Goal: Task Accomplishment & Management: Complete application form

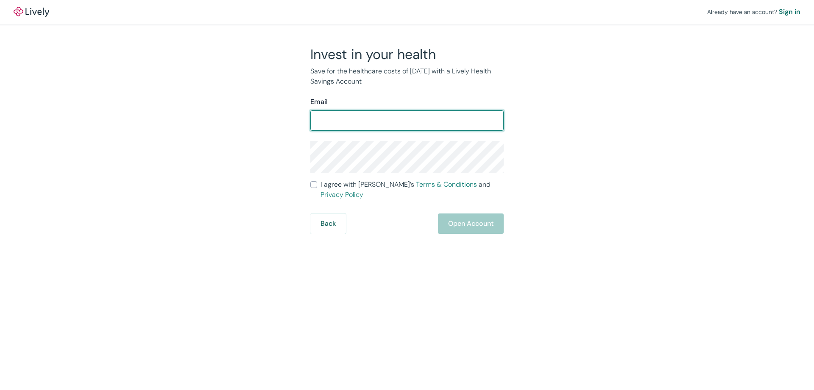
click at [337, 117] on input "Email" at bounding box center [406, 120] width 193 height 17
click at [380, 120] on input "Email" at bounding box center [406, 120] width 193 height 17
type input "[EMAIL_ADDRESS][DOMAIN_NAME]"
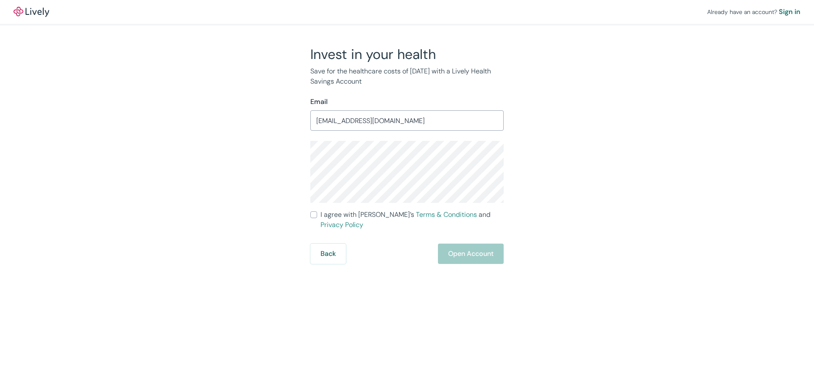
click at [310, 213] on div "Invest in your health Save for the healthcare costs of [DATE] with a Lively Hea…" at bounding box center [401, 155] width 203 height 218
click at [313, 214] on input "I agree with Lively’s Terms & Conditions and Privacy Policy" at bounding box center [313, 214] width 7 height 7
checkbox input "true"
click at [471, 243] on button "Open Account" at bounding box center [471, 253] width 66 height 20
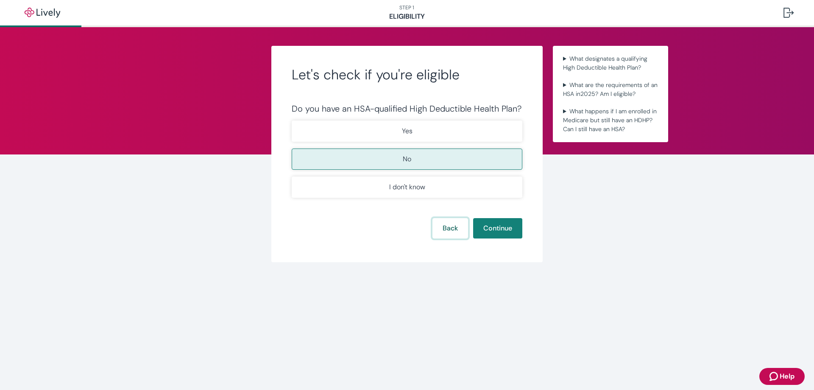
click at [443, 229] on button "Back" at bounding box center [450, 228] width 36 height 20
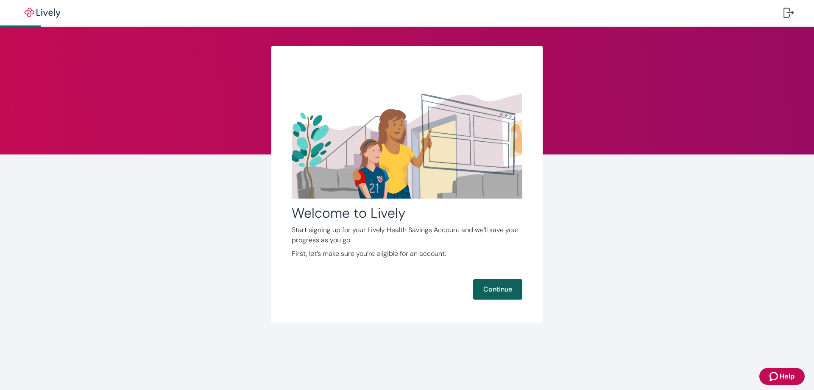
click at [490, 287] on button "Continue" at bounding box center [497, 289] width 49 height 20
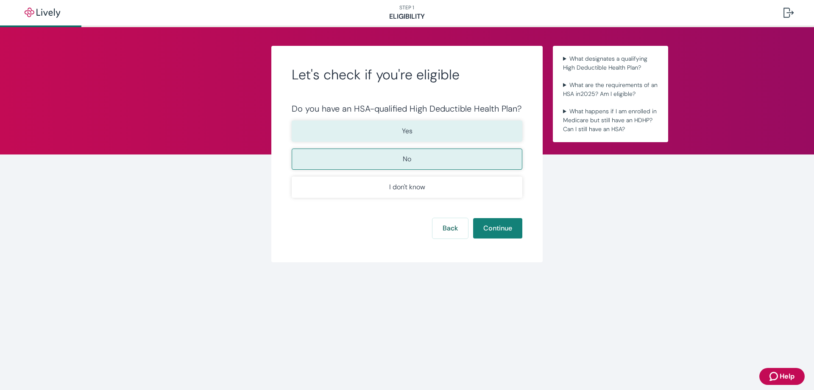
click at [374, 122] on button "Yes" at bounding box center [407, 130] width 231 height 21
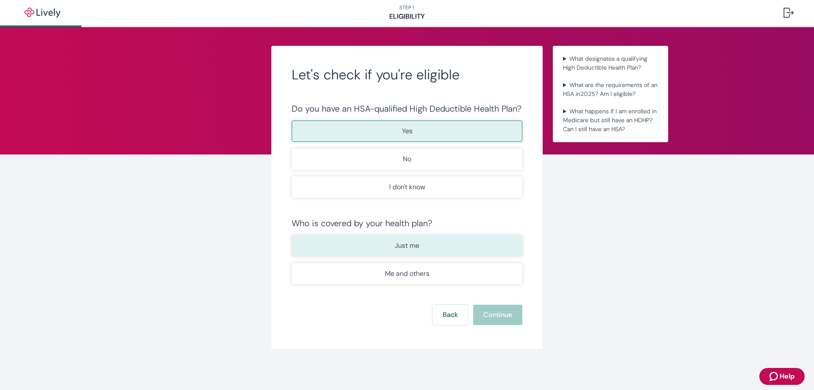
click at [379, 248] on button "Just me" at bounding box center [407, 245] width 231 height 21
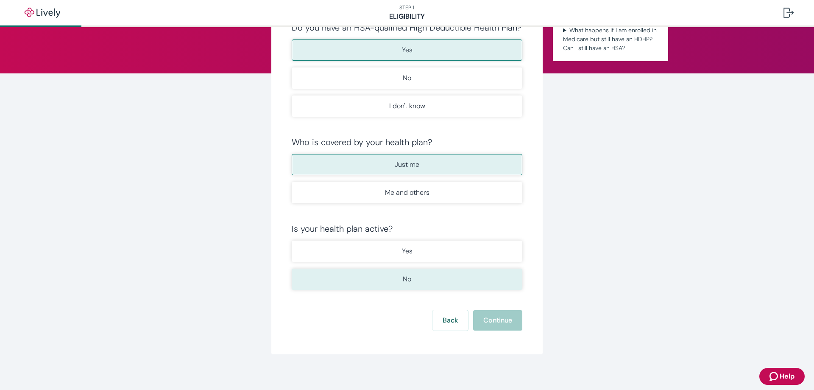
scroll to position [85, 0]
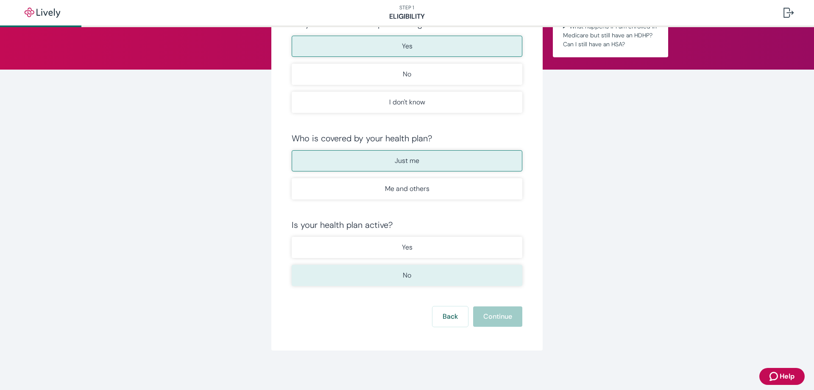
click at [311, 283] on button "No" at bounding box center [407, 275] width 231 height 21
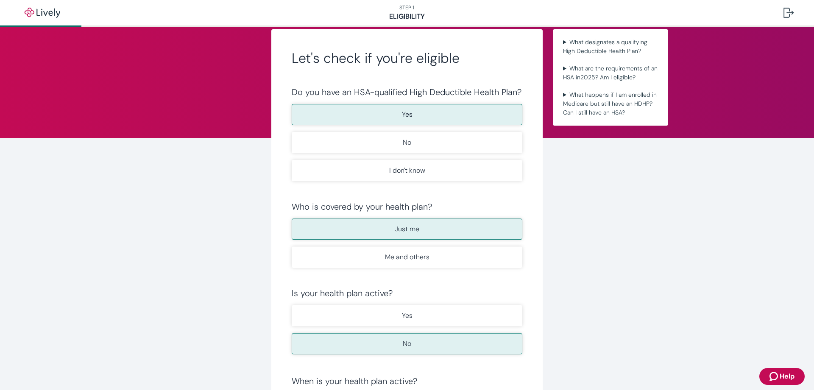
scroll to position [0, 0]
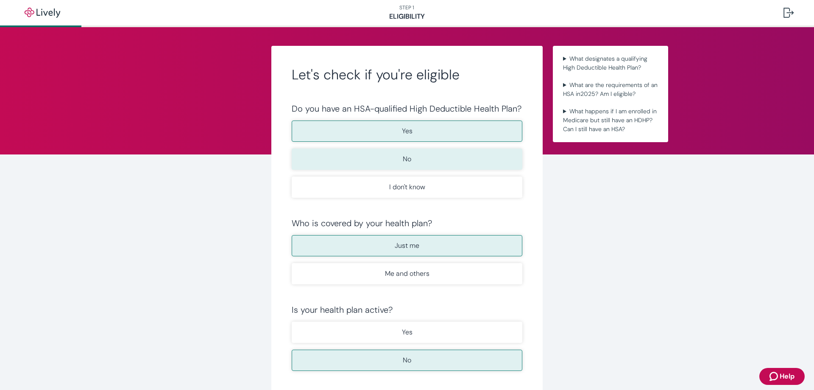
click at [380, 159] on button "No" at bounding box center [407, 158] width 231 height 21
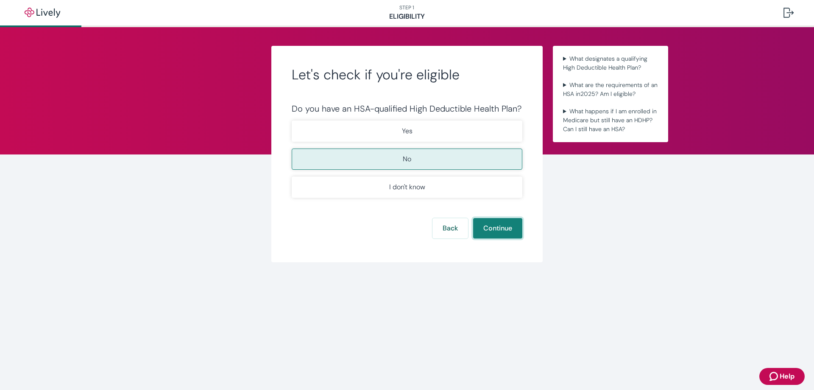
click at [507, 220] on button "Continue" at bounding box center [497, 228] width 49 height 20
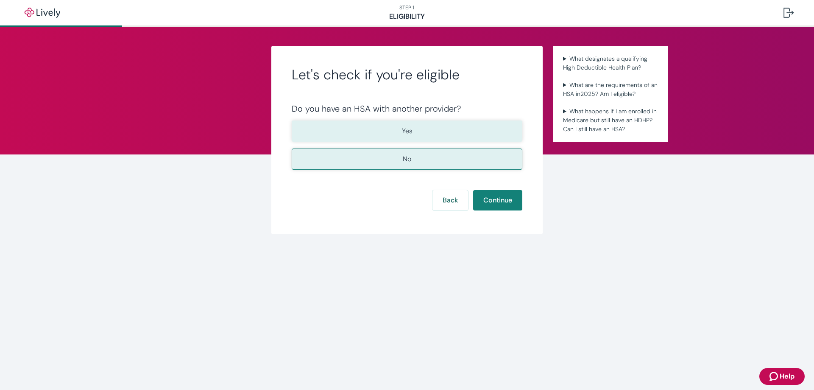
click at [446, 126] on button "Yes" at bounding box center [407, 130] width 231 height 21
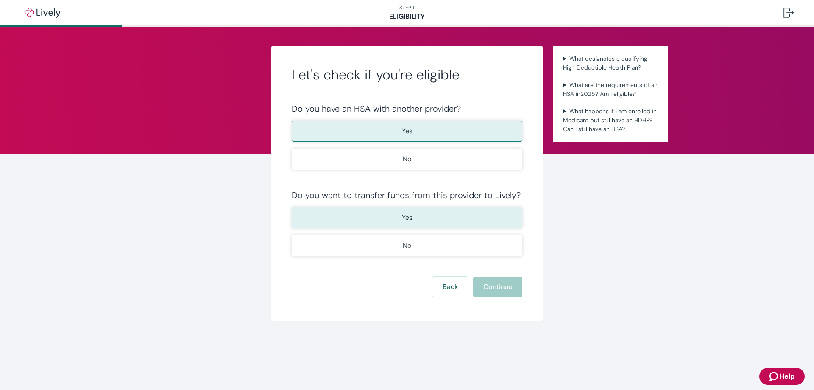
click at [392, 219] on button "Yes" at bounding box center [407, 217] width 231 height 21
click at [497, 294] on button "Continue" at bounding box center [497, 286] width 49 height 20
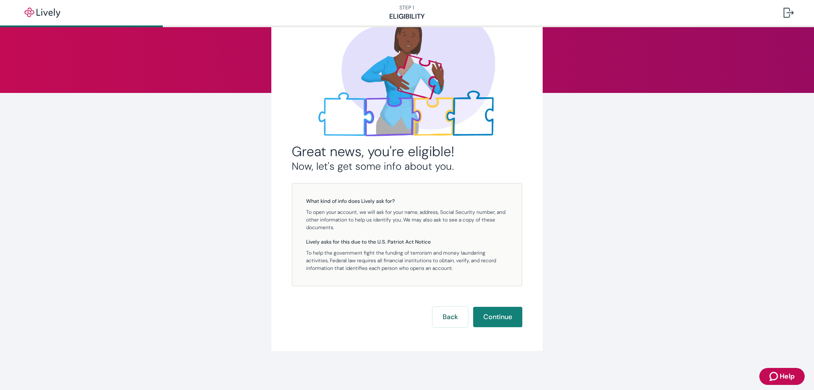
scroll to position [63, 0]
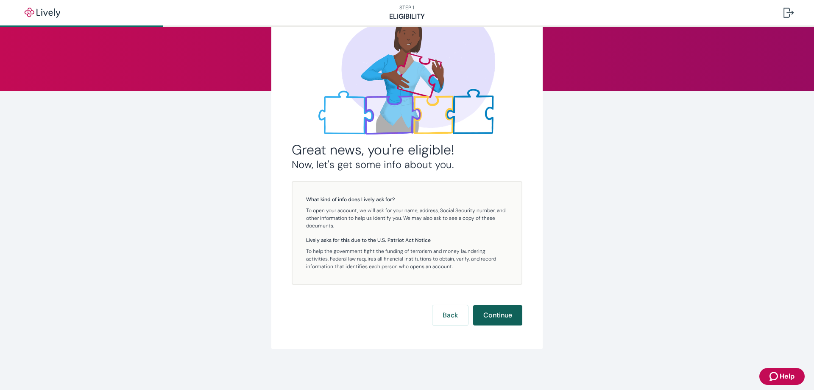
click at [488, 319] on button "Continue" at bounding box center [497, 315] width 49 height 20
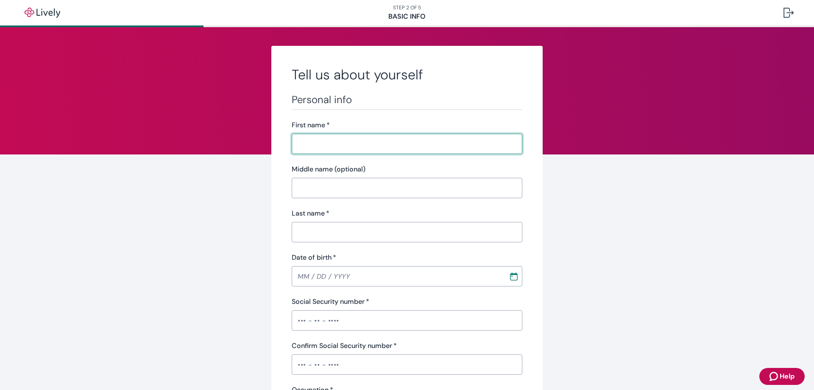
click at [341, 144] on input "First name   *" at bounding box center [407, 143] width 231 height 17
type input "Heather"
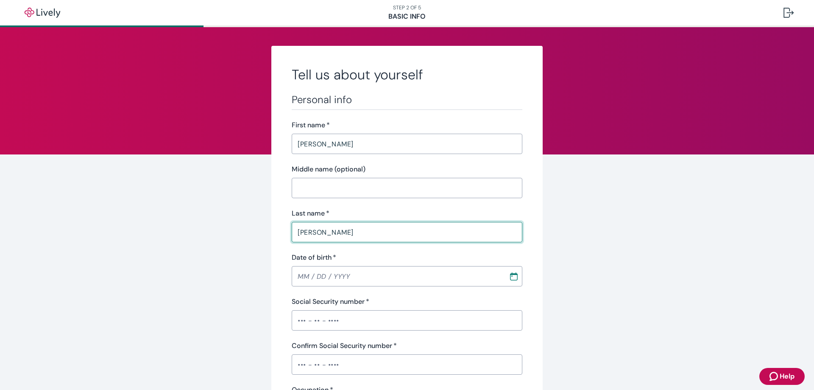
type input "Newberry"
click at [506, 277] on button "Choose date" at bounding box center [513, 275] width 15 height 15
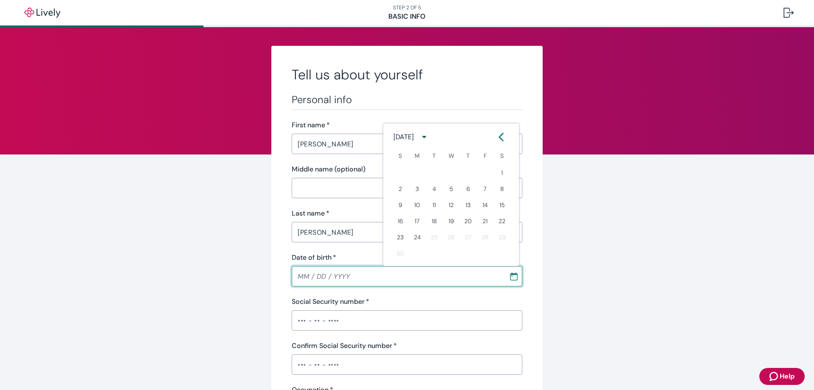
type input "MM / DD / YYYY"
click at [299, 277] on input "MM / DD / YYYY" at bounding box center [397, 275] width 211 height 17
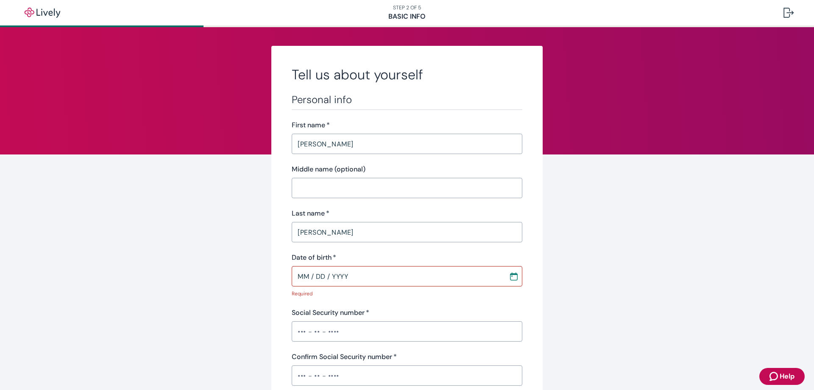
click at [297, 275] on input "MM / DD / YYYY" at bounding box center [397, 275] width 211 height 17
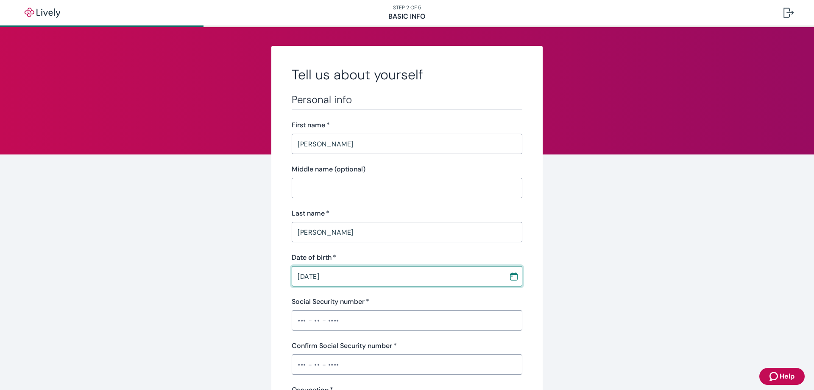
type input "06 / 05 / 1989"
click at [337, 315] on input "Social Security number   *" at bounding box center [407, 320] width 231 height 17
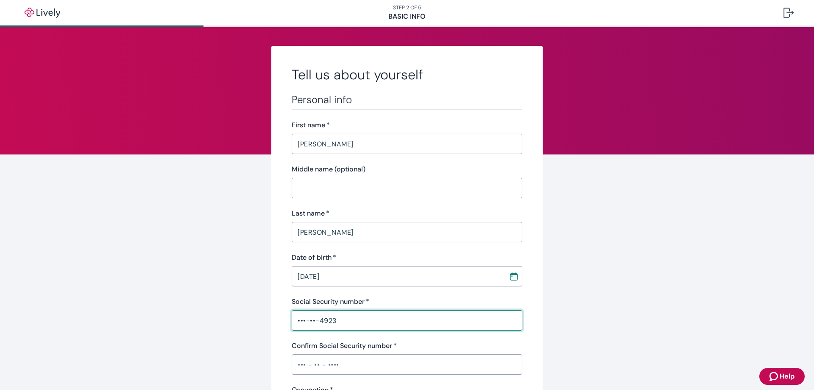
type input "•••-••-4923"
click at [315, 366] on input "Confirm Social Security number   *" at bounding box center [407, 364] width 231 height 17
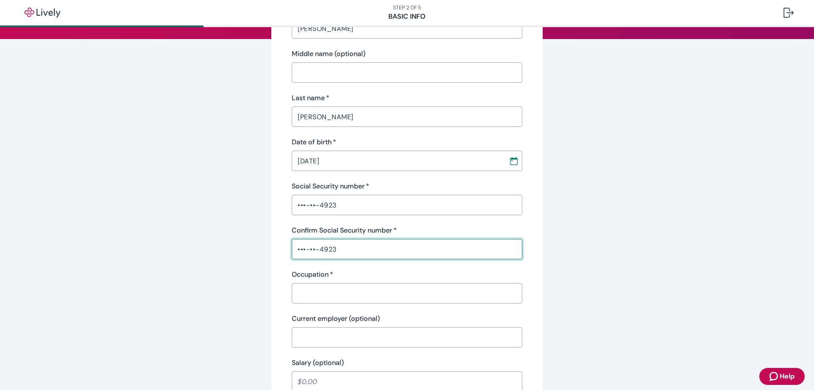
scroll to position [127, 0]
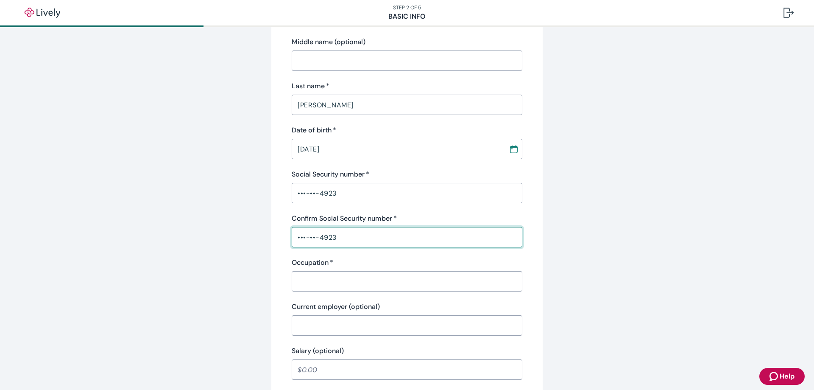
type input "•••-••-4923"
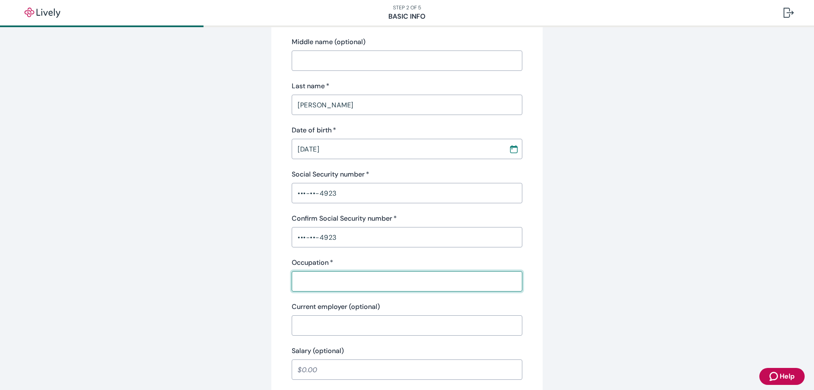
click at [337, 284] on input "Occupation   *" at bounding box center [407, 281] width 231 height 17
type input "QA Auditor"
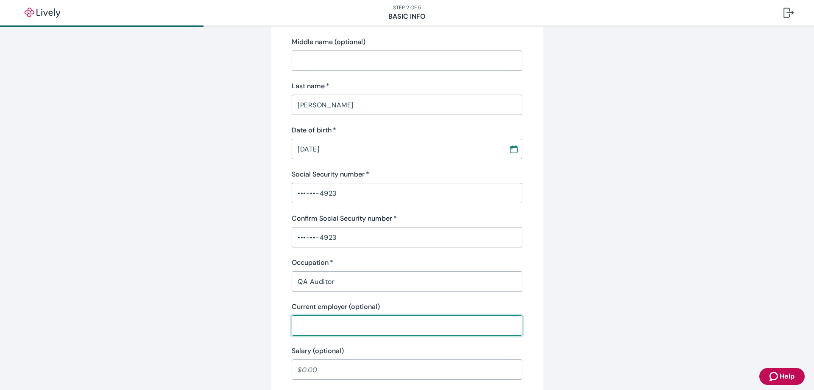
click at [338, 323] on input "Current employer (optional)" at bounding box center [407, 325] width 231 height 17
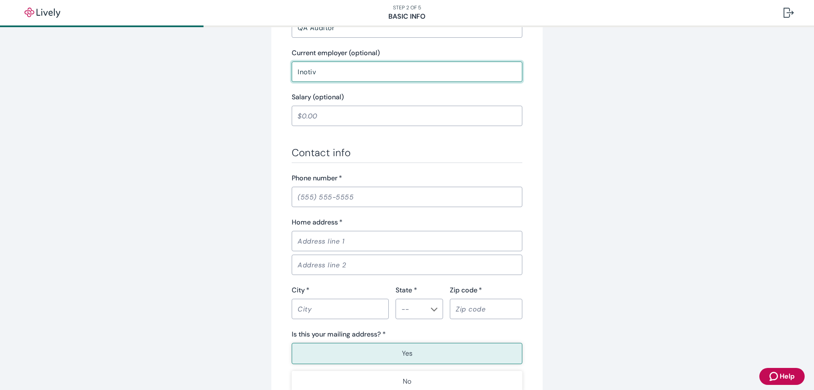
scroll to position [382, 0]
type input "Inotiv"
click at [330, 197] on input "Phone number   *" at bounding box center [407, 195] width 231 height 17
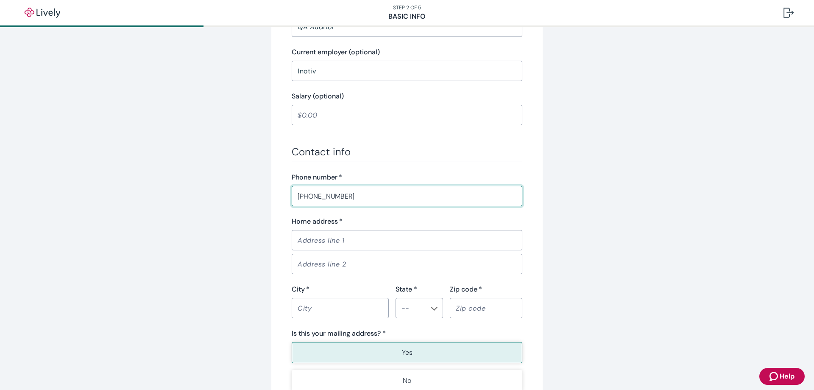
type input "(414) 807-7249"
click at [344, 239] on input "Home address   *" at bounding box center [407, 239] width 231 height 17
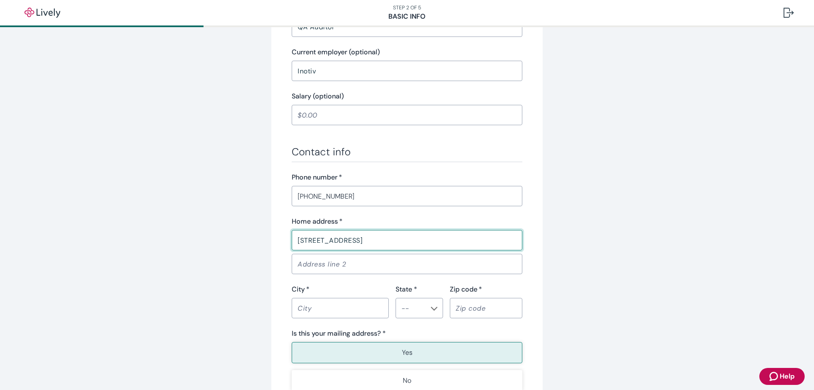
type input "3003 Flurry Lane"
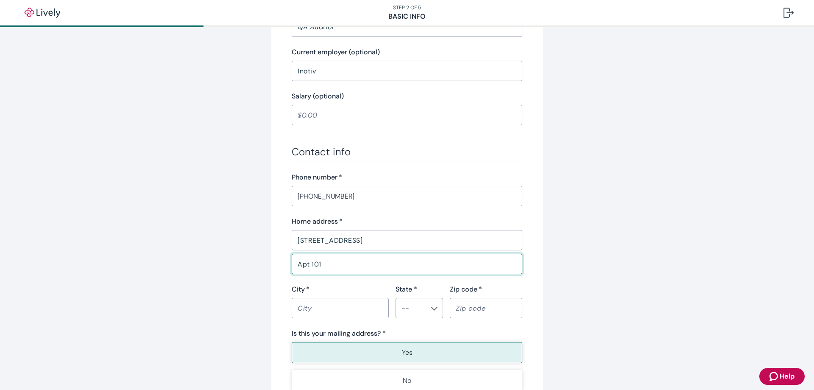
type input "Apt 101"
click at [353, 312] on input "City   *" at bounding box center [340, 307] width 97 height 17
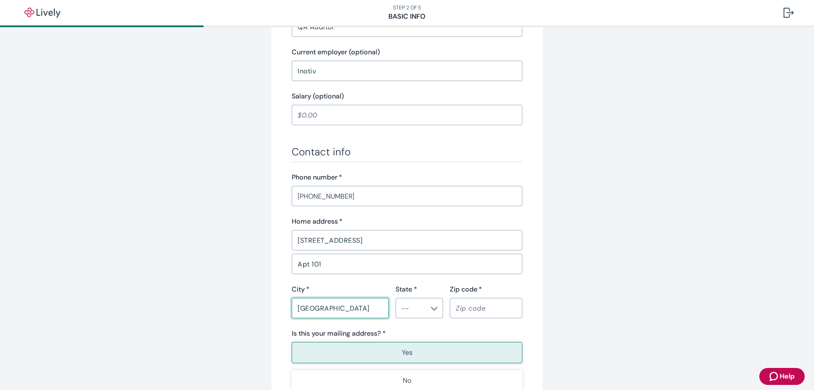
type input "Lafayette"
type input "IN"
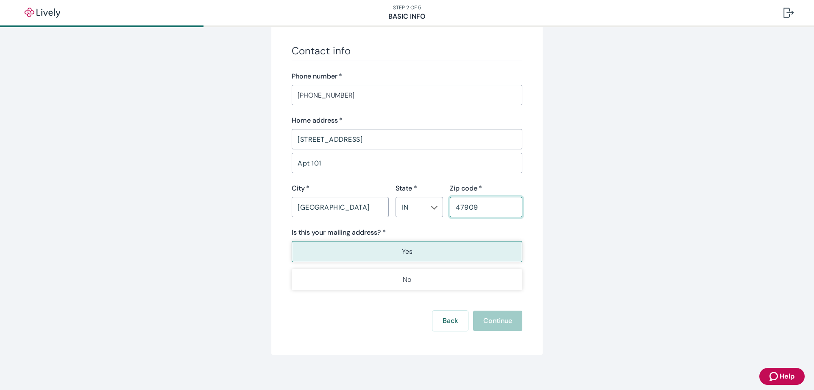
scroll to position [488, 0]
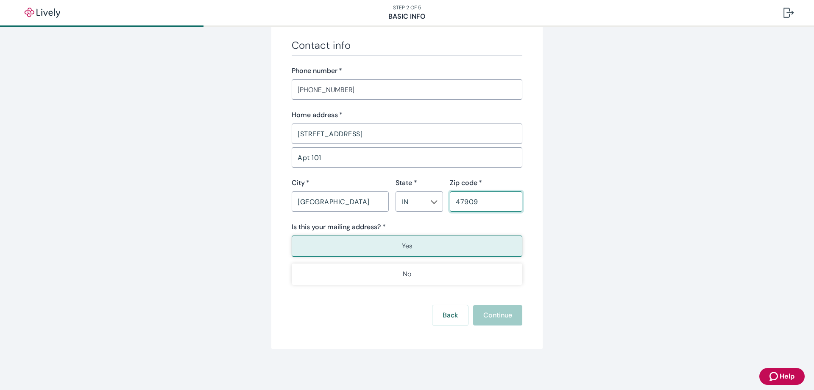
type input "47909"
click at [507, 313] on div "Back Continue" at bounding box center [407, 315] width 231 height 20
click at [370, 242] on button "Yes" at bounding box center [407, 245] width 231 height 21
click at [497, 316] on button "Continue" at bounding box center [497, 315] width 49 height 20
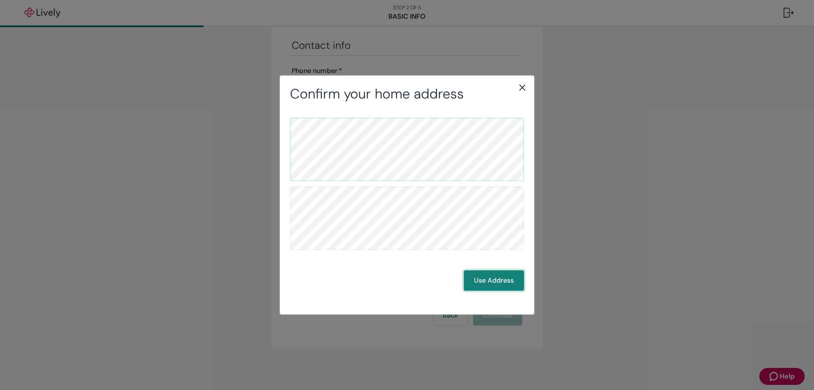
click at [487, 276] on button "Use Address" at bounding box center [494, 280] width 60 height 20
click at [485, 283] on button "Use Address" at bounding box center [494, 280] width 60 height 20
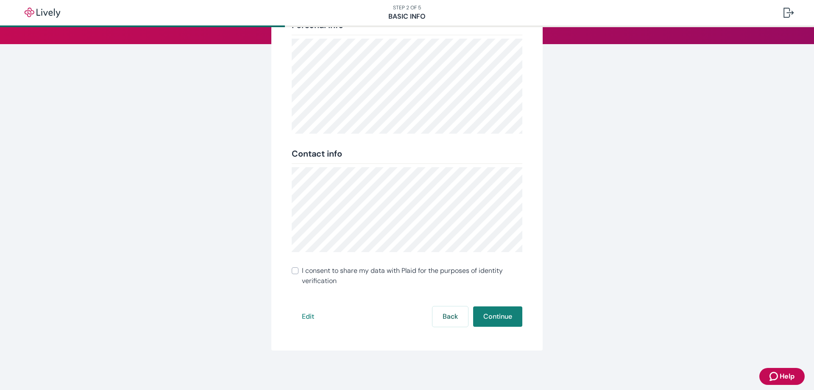
scroll to position [111, 0]
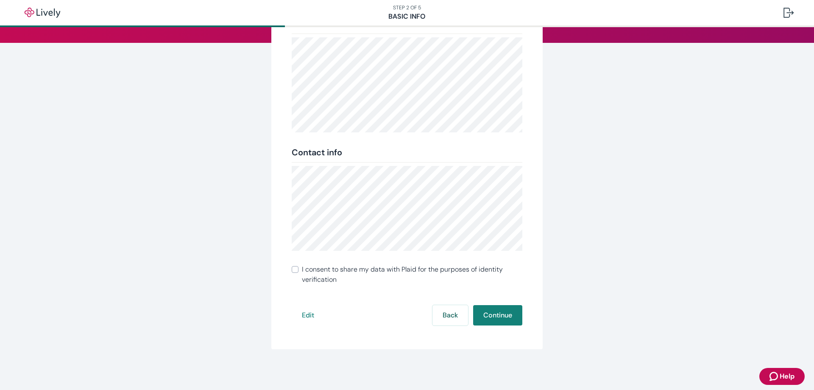
click at [295, 266] on label "I consent to share my data with Plaid for the purposes of identity verification" at bounding box center [407, 274] width 231 height 20
click at [295, 266] on input "I consent to share my data with Plaid for the purposes of identity verification" at bounding box center [295, 269] width 7 height 7
checkbox input "true"
click at [494, 321] on button "Continue" at bounding box center [497, 315] width 49 height 20
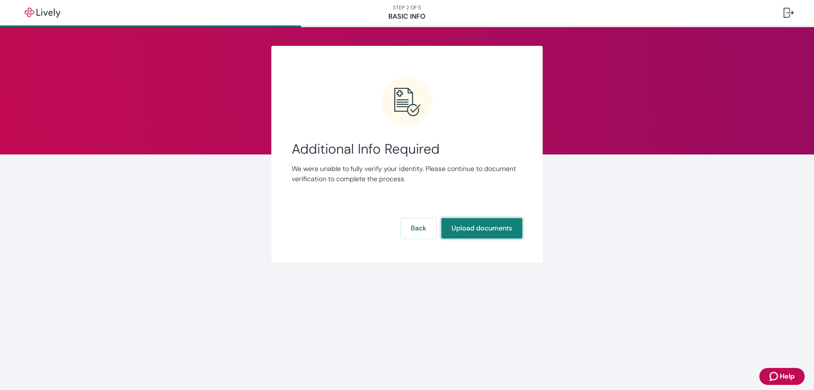
click at [485, 232] on button "Upload documents" at bounding box center [481, 228] width 81 height 20
